Goal: Task Accomplishment & Management: Manage account settings

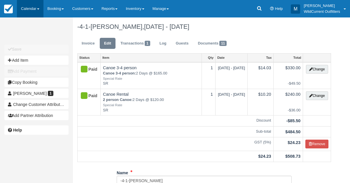
click at [30, 6] on link "Calendar" at bounding box center [30, 8] width 27 height 17
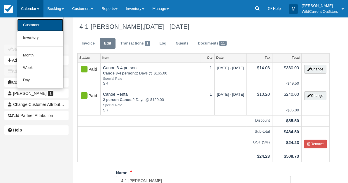
click at [27, 23] on link "Customer" at bounding box center [40, 25] width 46 height 13
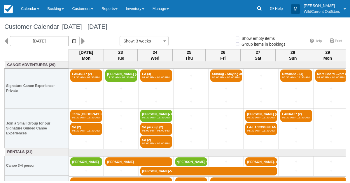
select select
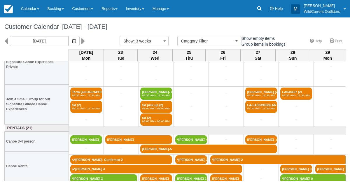
scroll to position [24, 0]
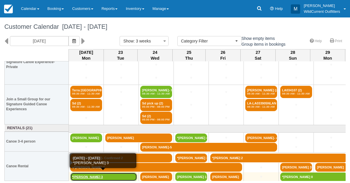
click at [77, 174] on link "*[PERSON_NAME] 3" at bounding box center [103, 177] width 67 height 9
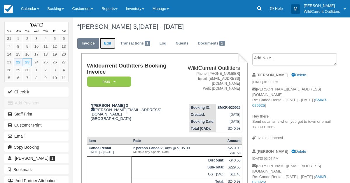
click at [105, 46] on link "Edit" at bounding box center [108, 43] width 16 height 11
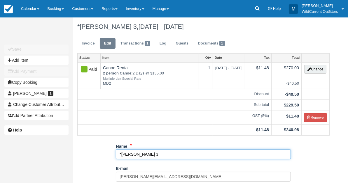
click at [145, 152] on input "*Kyle Straw 3" at bounding box center [203, 154] width 175 height 10
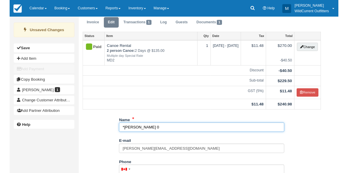
scroll to position [112, 0]
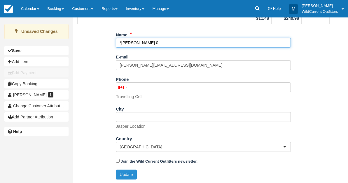
type input "*[PERSON_NAME] 0"
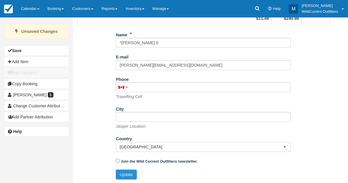
click at [130, 175] on button "Update" at bounding box center [126, 175] width 21 height 10
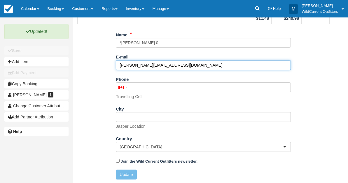
click at [170, 67] on input "kyle.straw@gmail.com" at bounding box center [203, 65] width 175 height 10
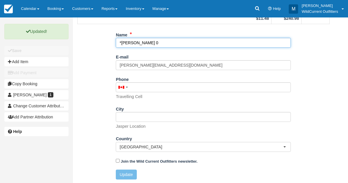
click at [153, 45] on input "*[PERSON_NAME] 0" at bounding box center [203, 43] width 175 height 10
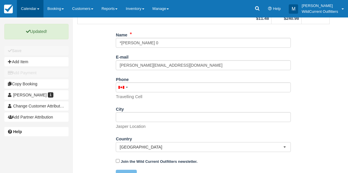
click at [29, 15] on link "Calendar" at bounding box center [30, 8] width 27 height 17
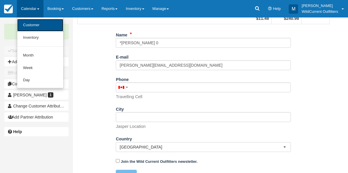
click at [29, 24] on link "Customer" at bounding box center [40, 25] width 46 height 13
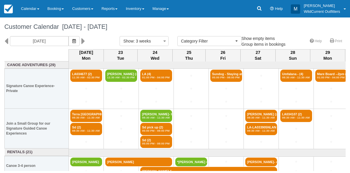
select select
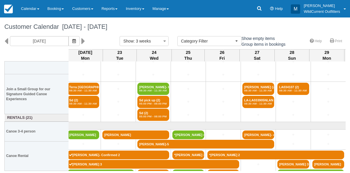
scroll to position [34, 0]
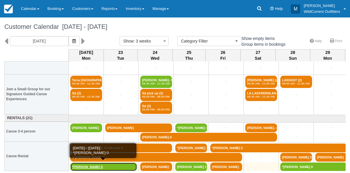
click at [93, 165] on link "*[PERSON_NAME] 0" at bounding box center [103, 167] width 67 height 9
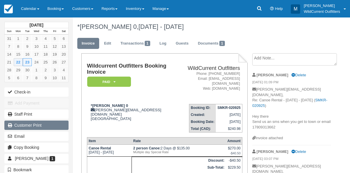
click at [43, 125] on link "Customer Print" at bounding box center [36, 125] width 64 height 9
